Goal: Information Seeking & Learning: Learn about a topic

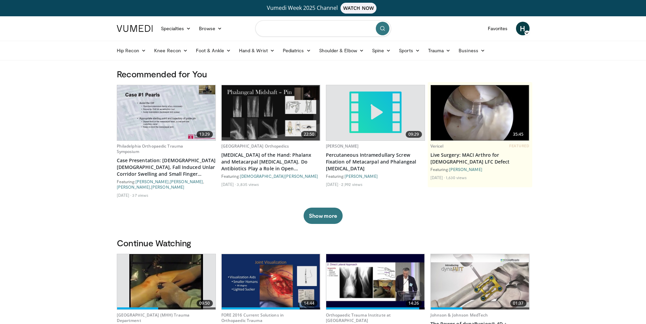
click at [286, 29] on input "Search topics, interventions" at bounding box center [323, 28] width 136 height 16
type input "**********"
click at [379, 26] on button "submit" at bounding box center [383, 29] width 14 height 14
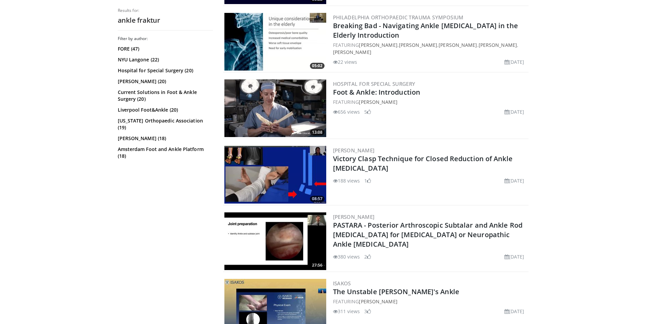
scroll to position [485, 0]
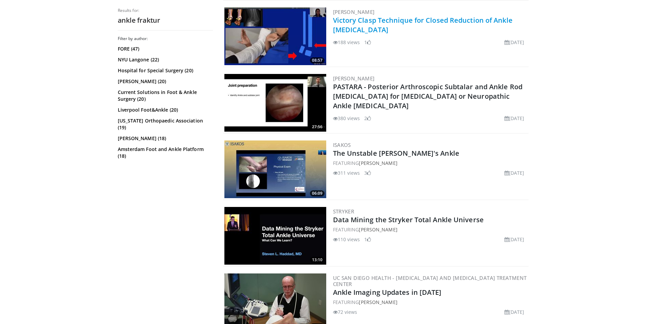
click at [365, 22] on link "Victory Clasp Technique for Closed Reduction of Ankle [MEDICAL_DATA]" at bounding box center [423, 25] width 180 height 19
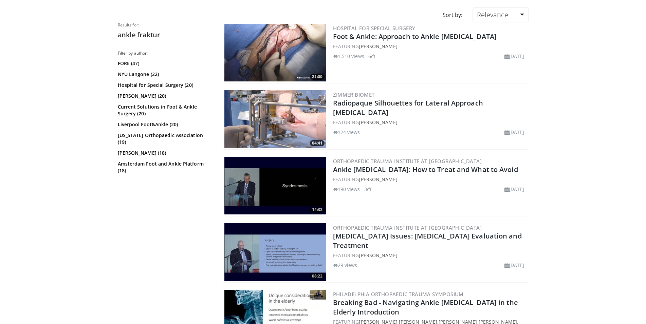
scroll to position [0, 0]
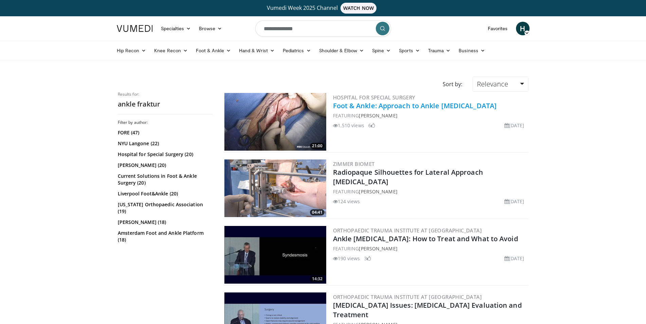
click at [362, 107] on link "Foot & Ankle: Approach to Ankle [MEDICAL_DATA]" at bounding box center [415, 105] width 164 height 9
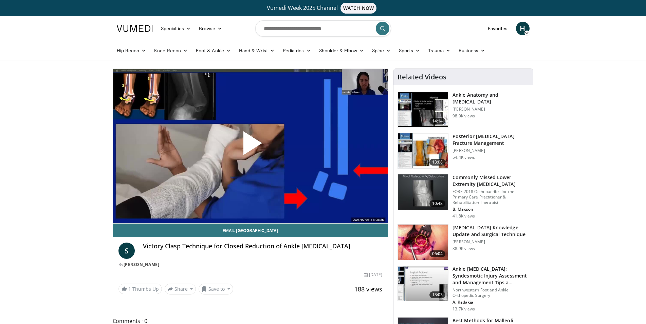
click at [250, 146] on span "Video Player" at bounding box center [250, 146] width 0 height 0
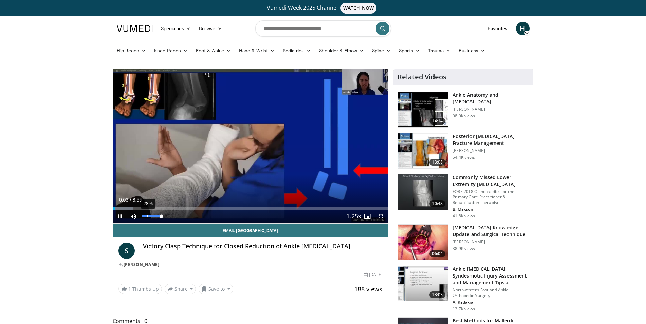
click at [147, 216] on div "28%" at bounding box center [151, 216] width 19 height 2
click at [144, 217] on div "11%" at bounding box center [151, 216] width 19 height 2
click at [124, 207] on div "Progress Bar" at bounding box center [125, 208] width 25 height 3
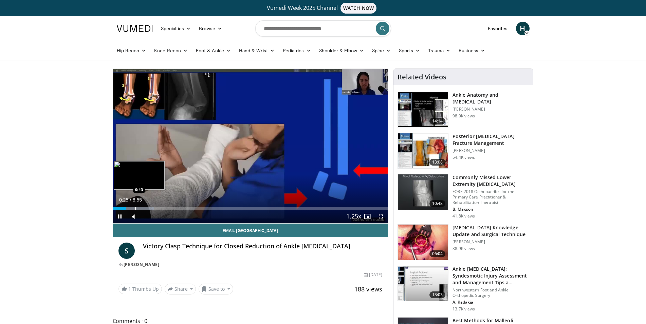
click at [135, 208] on video-js "**********" at bounding box center [250, 146] width 275 height 155
click at [141, 208] on div "Loaded : 16.64% 0:54 0:54" at bounding box center [250, 208] width 275 height 3
click at [149, 208] on div "Progress Bar" at bounding box center [150, 208] width 48 height 3
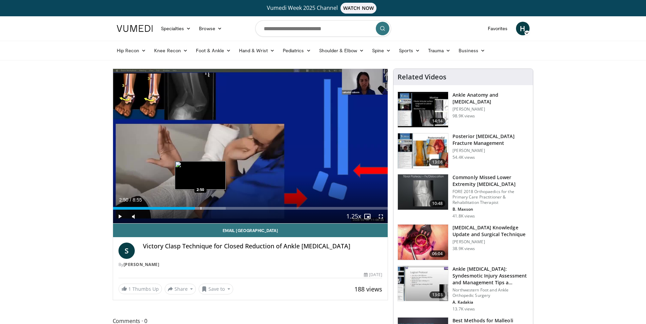
click at [200, 208] on div "Progress Bar" at bounding box center [202, 208] width 47 height 3
click at [216, 209] on div "Progress Bar" at bounding box center [210, 208] width 49 height 3
click at [119, 217] on span "Video Player" at bounding box center [120, 217] width 14 height 14
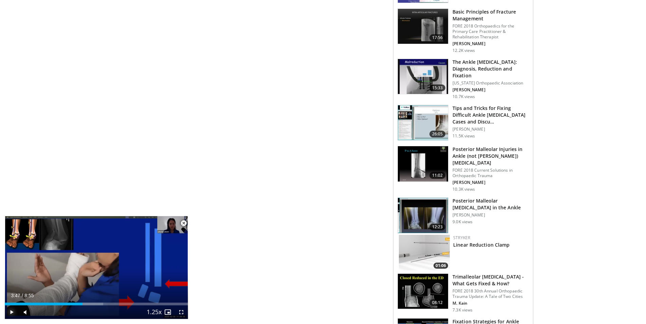
scroll to position [443, 0]
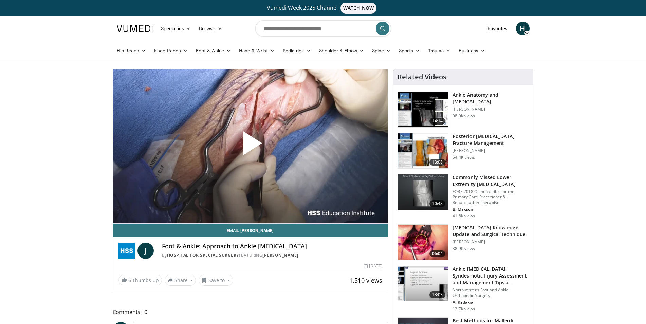
click at [250, 146] on span "Video Player" at bounding box center [250, 146] width 0 height 0
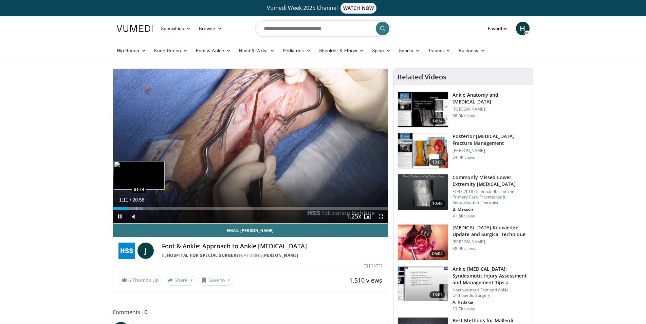
click at [136, 207] on div "Loaded : 11.02% 01:11 01:44" at bounding box center [250, 208] width 275 height 3
click at [142, 207] on div "Progress Bar" at bounding box center [139, 208] width 18 height 3
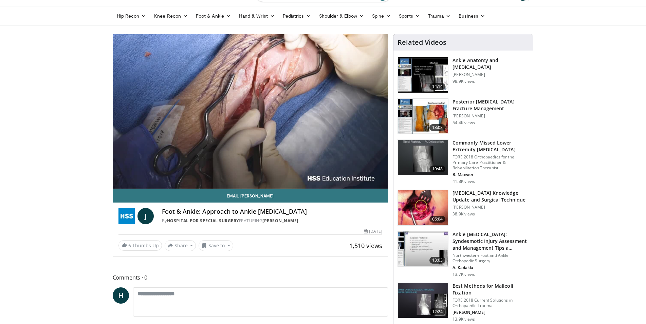
scroll to position [69, 0]
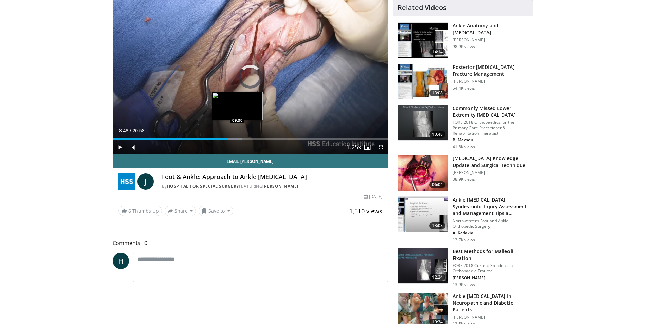
click at [237, 136] on div "Loaded : 46.91% 08:48 09:30" at bounding box center [250, 137] width 275 height 6
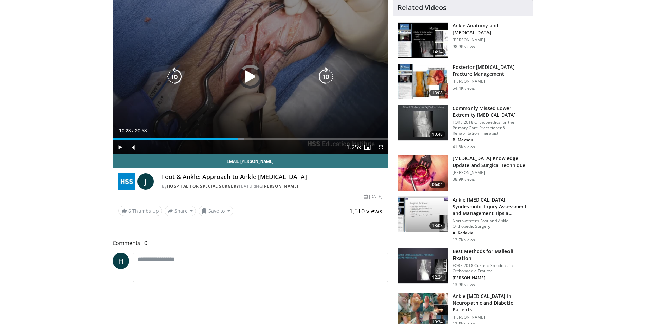
drag, startPoint x: 249, startPoint y: 136, endPoint x: 252, endPoint y: 137, distance: 3.5
click at [249, 136] on div "Loaded : 47.71% 09:30 10:23" at bounding box center [250, 137] width 275 height 6
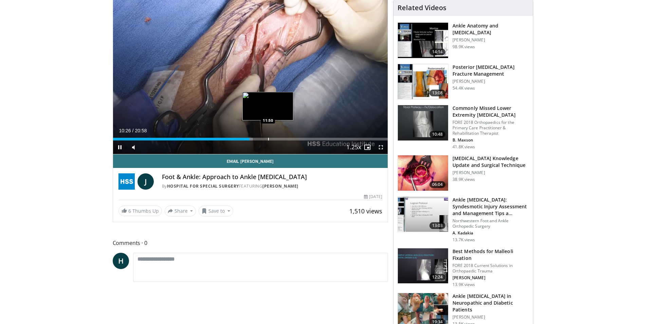
click at [268, 138] on div "Loaded : 50.89% 10:26 11:50" at bounding box center [250, 139] width 275 height 3
click at [282, 136] on div "Loaded : 62.02% 11:55 12:50" at bounding box center [250, 137] width 275 height 6
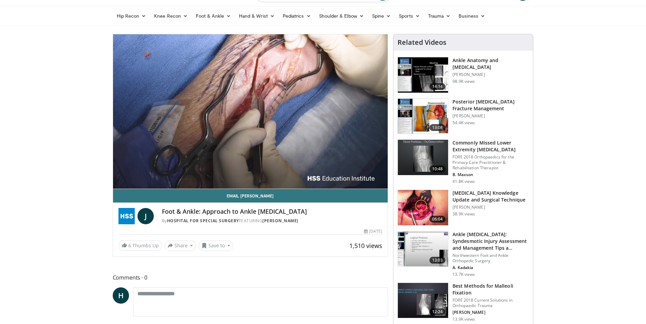
scroll to position [0, 0]
